Goal: Transaction & Acquisition: Purchase product/service

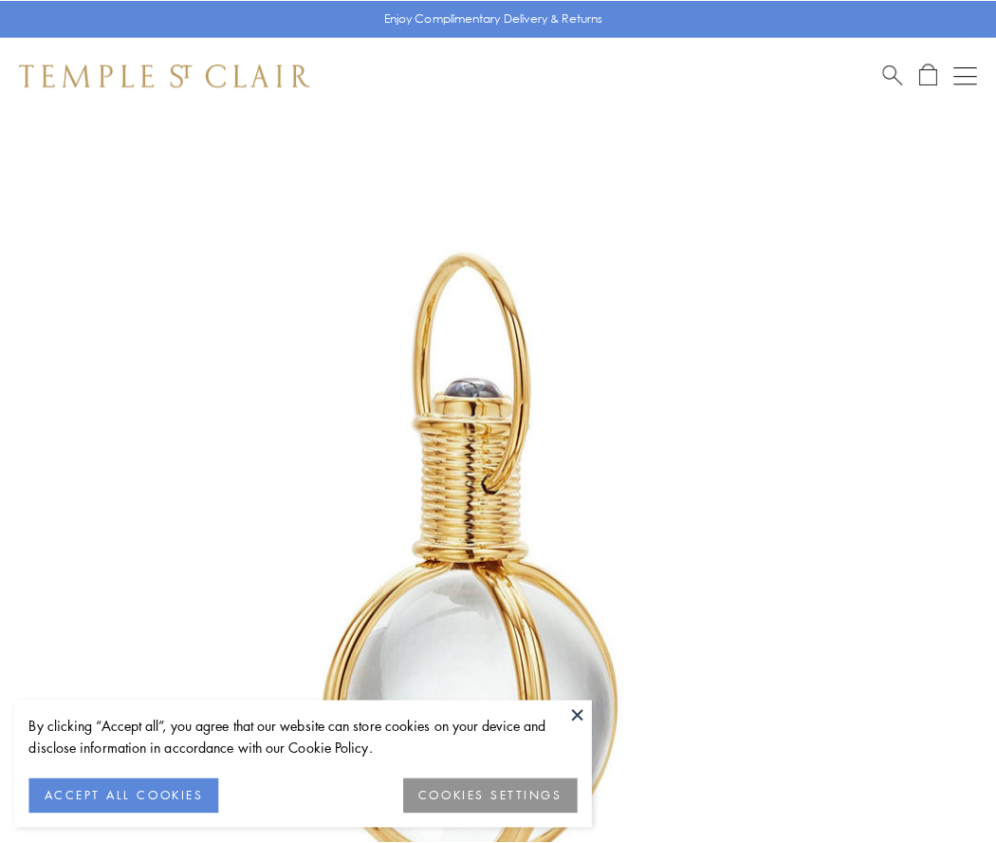
scroll to position [495, 0]
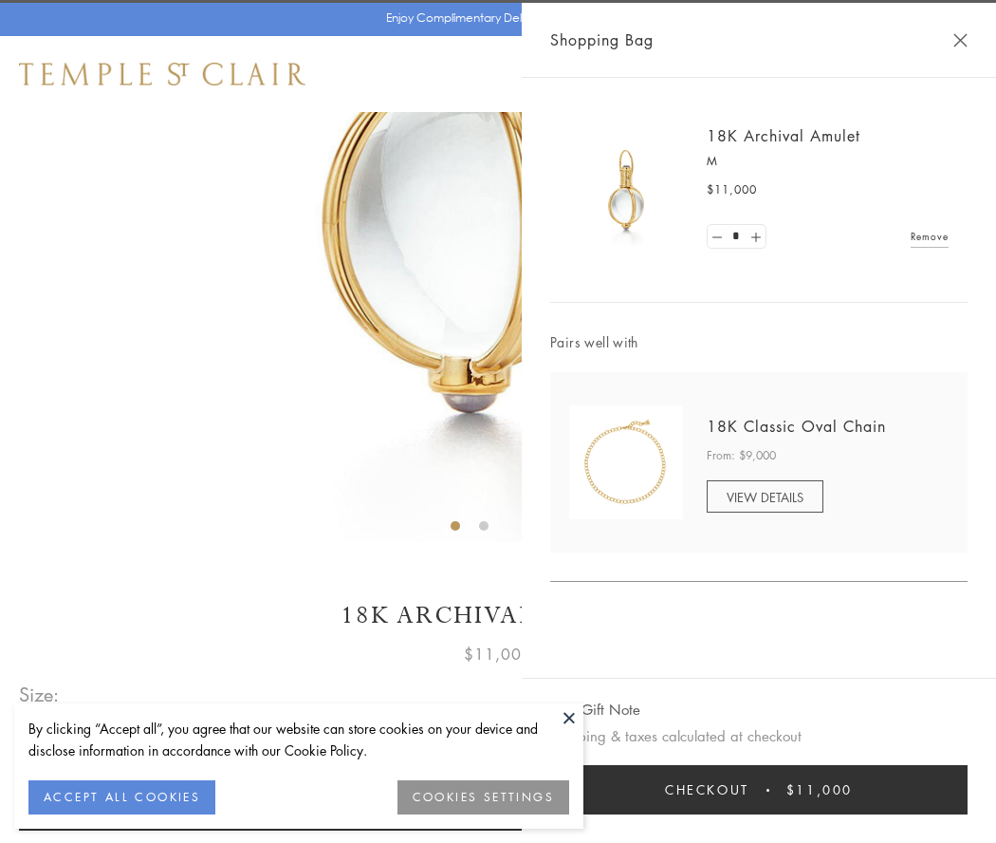
click at [759, 789] on button "Checkout $11,000" at bounding box center [759, 789] width 418 height 49
